Goal: Transaction & Acquisition: Purchase product/service

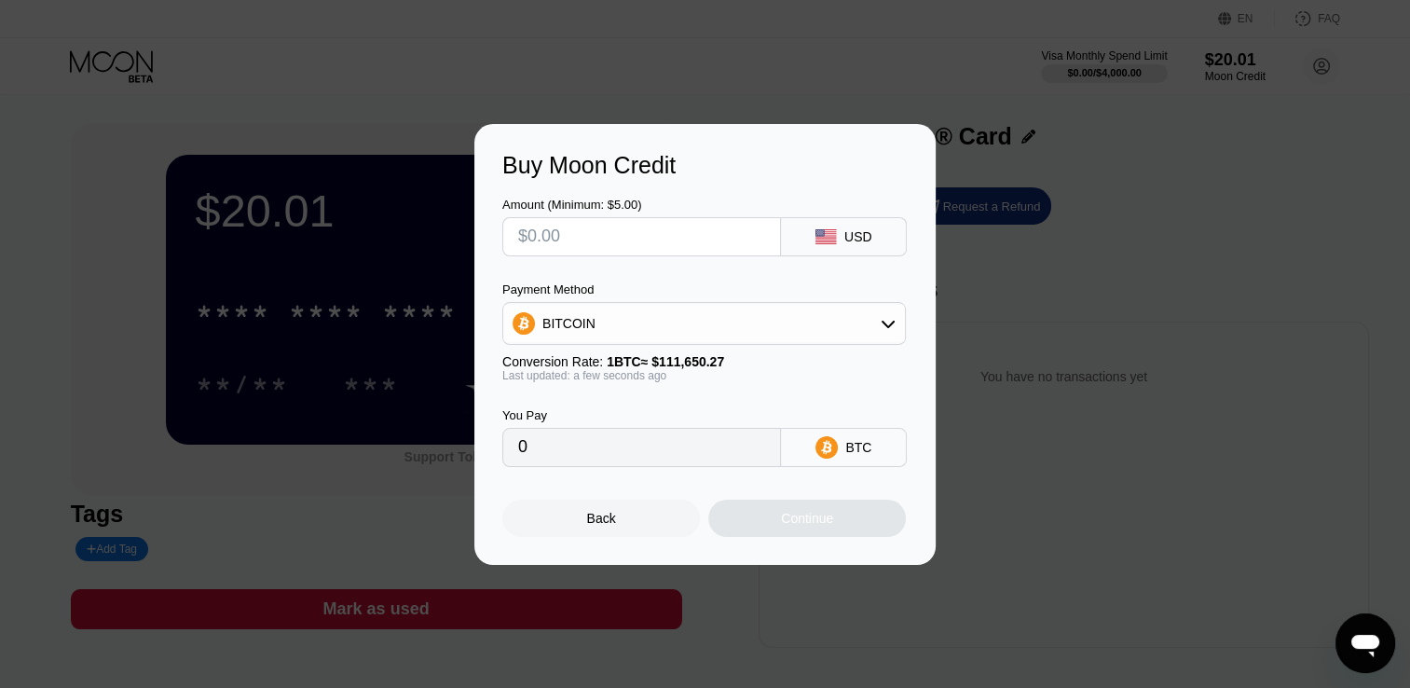
click at [1075, 141] on div "Buy Moon Credit Amount (Minimum: $5.00) USD Payment Method BITCOIN Conversion R…" at bounding box center [705, 344] width 1410 height 441
click at [578, 537] on div "Back" at bounding box center [601, 518] width 198 height 37
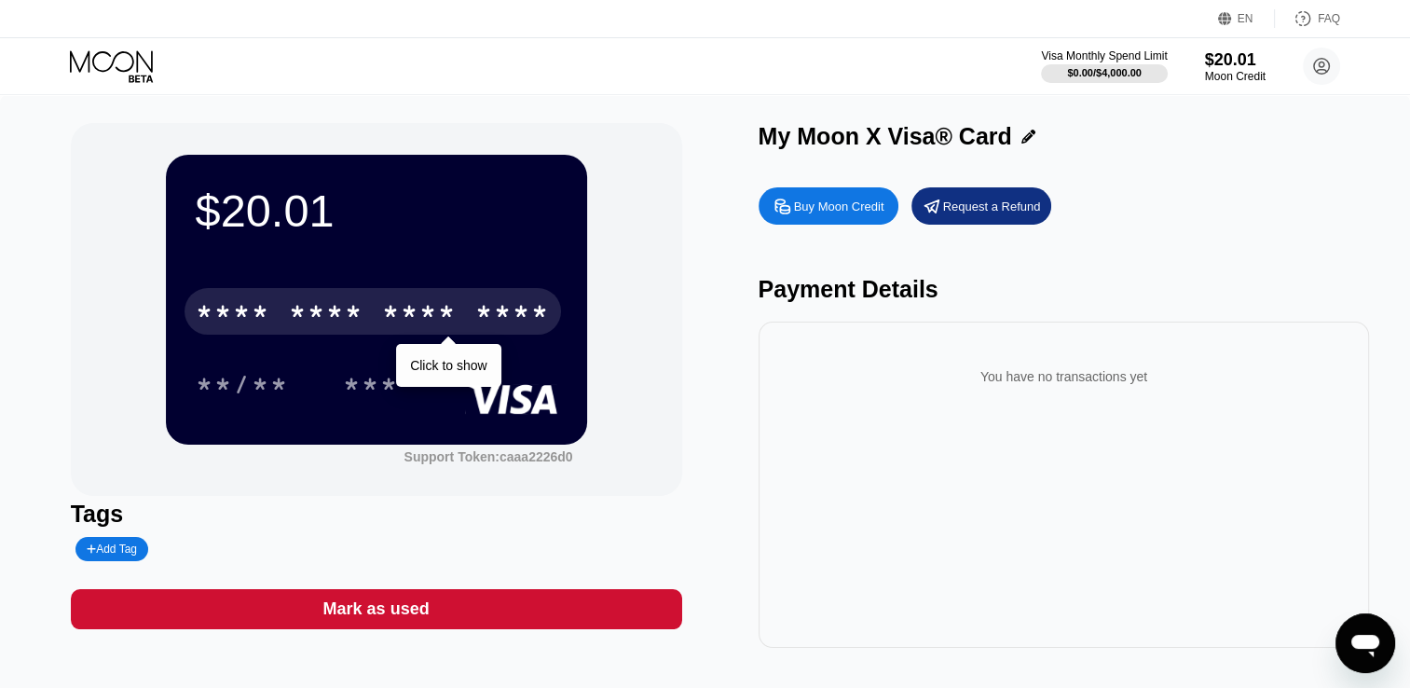
click at [304, 318] on div "* * * *" at bounding box center [326, 314] width 75 height 30
click at [455, 310] on div "* * * *" at bounding box center [419, 314] width 75 height 30
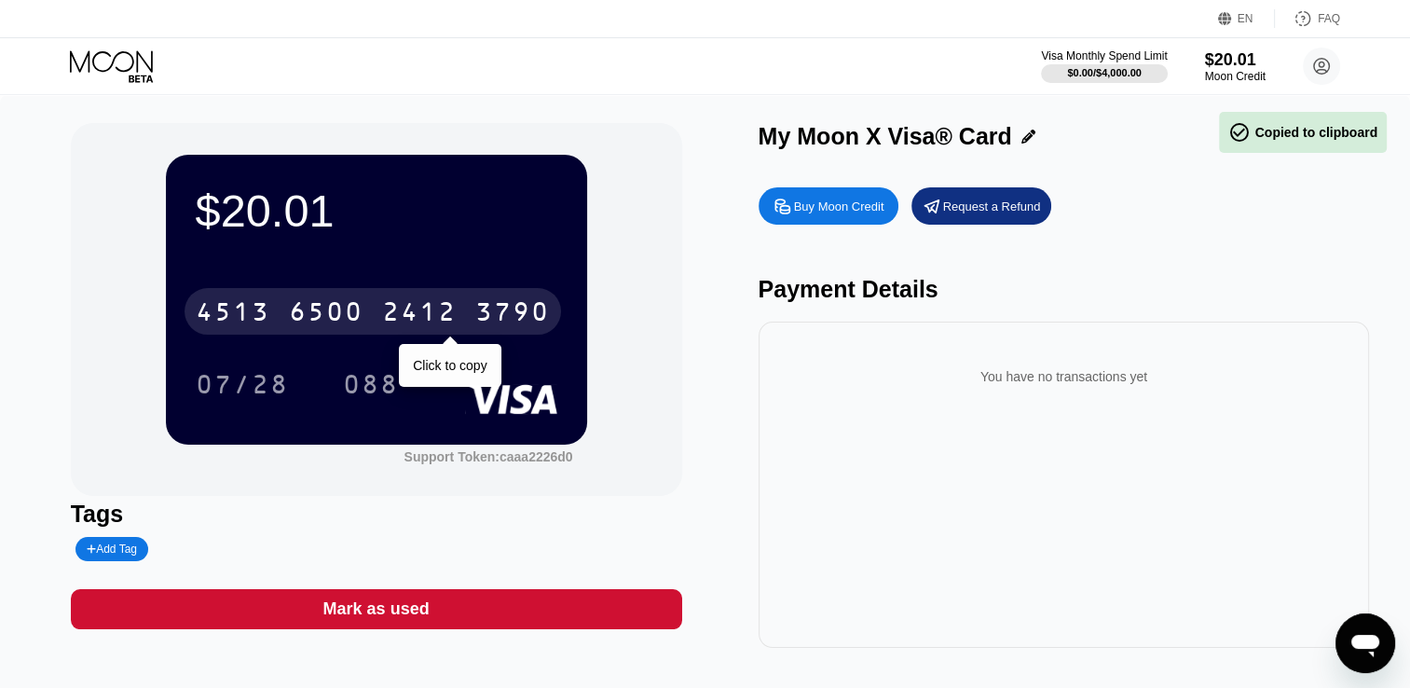
click at [350, 328] on div "6500" at bounding box center [326, 314] width 75 height 30
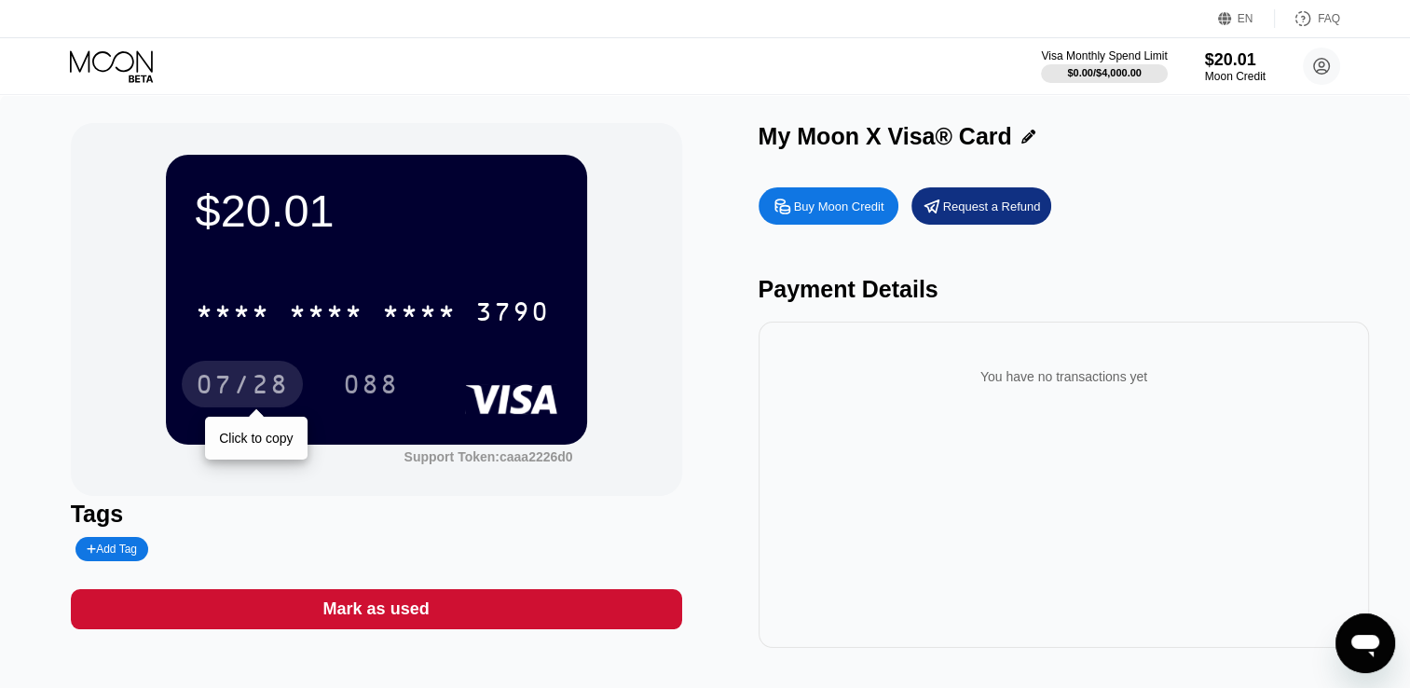
click at [230, 399] on div "07/28" at bounding box center [242, 387] width 93 height 30
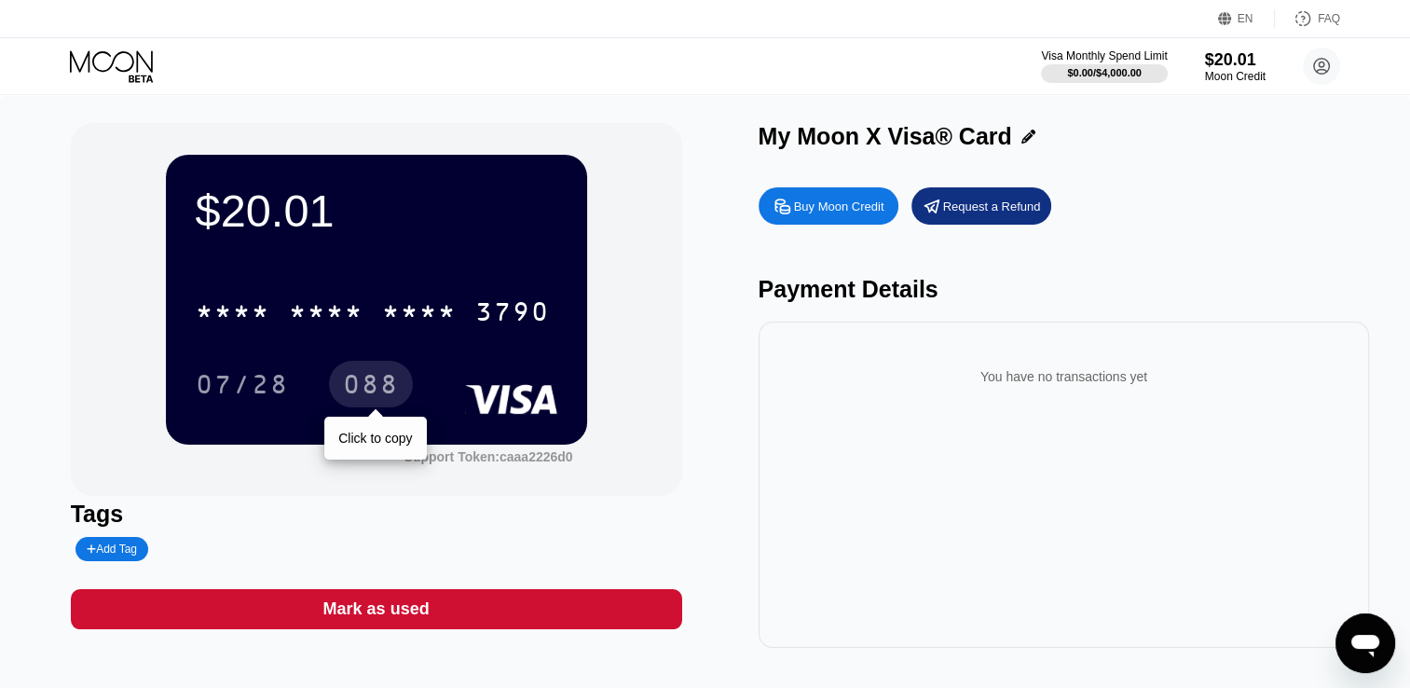
click at [376, 386] on div "088" at bounding box center [371, 387] width 56 height 30
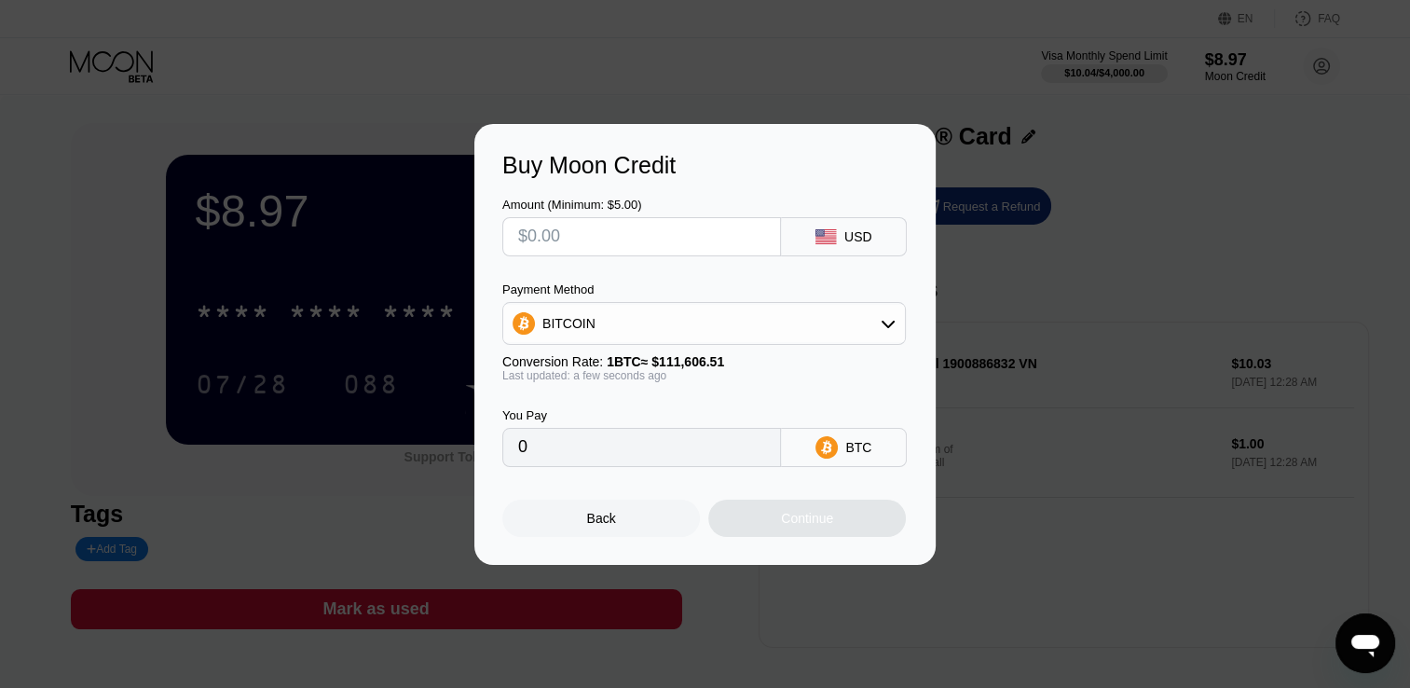
click at [1215, 238] on div "Buy Moon Credit Amount (Minimum: $5.00) USD Payment Method BITCOIN Conversion R…" at bounding box center [705, 344] width 1410 height 441
click at [596, 526] on div "Back" at bounding box center [601, 518] width 29 height 15
